Goal: Navigation & Orientation: Understand site structure

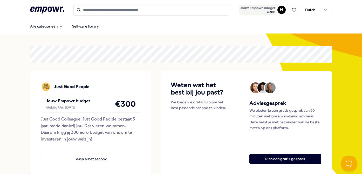
click at [273, 8] on span "Jouw Empowr budget" at bounding box center [257, 8] width 35 height 4
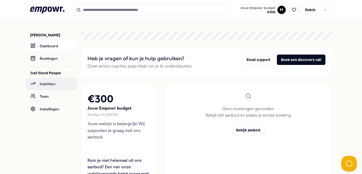
click at [51, 89] on link "Inzichten" at bounding box center [51, 84] width 51 height 12
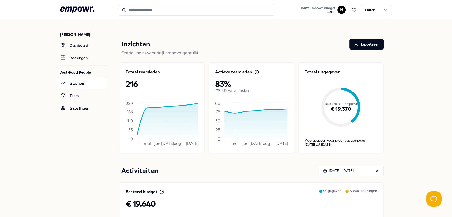
scroll to position [1, 0]
click at [67, 89] on link "Team" at bounding box center [81, 95] width 51 height 12
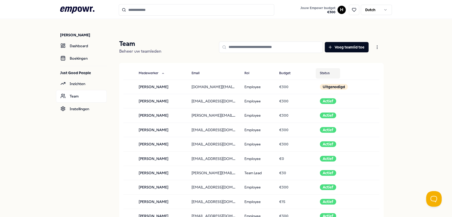
click at [326, 73] on button "Status" at bounding box center [328, 73] width 24 height 10
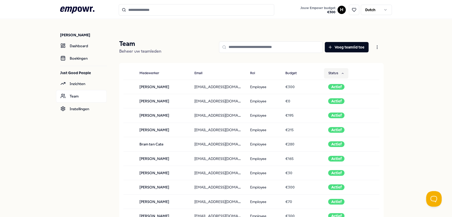
click at [326, 73] on button "Status" at bounding box center [336, 73] width 24 height 10
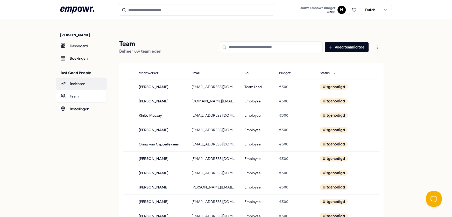
click at [70, 85] on link "Inzichten" at bounding box center [81, 84] width 51 height 12
